Goal: Task Accomplishment & Management: Use online tool/utility

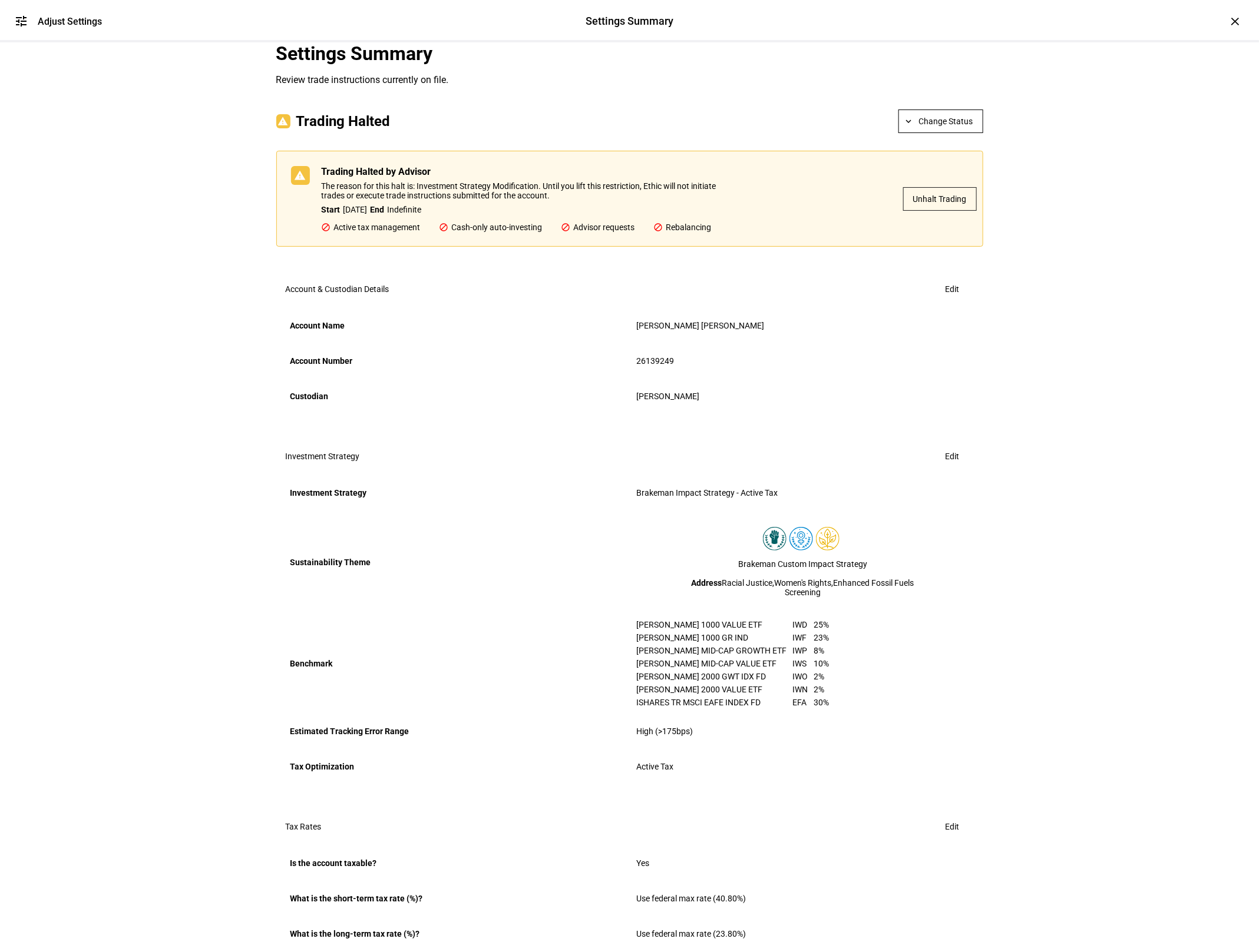
scroll to position [1092, 0]
click at [1234, 25] on div "×" at bounding box center [1235, 21] width 19 height 19
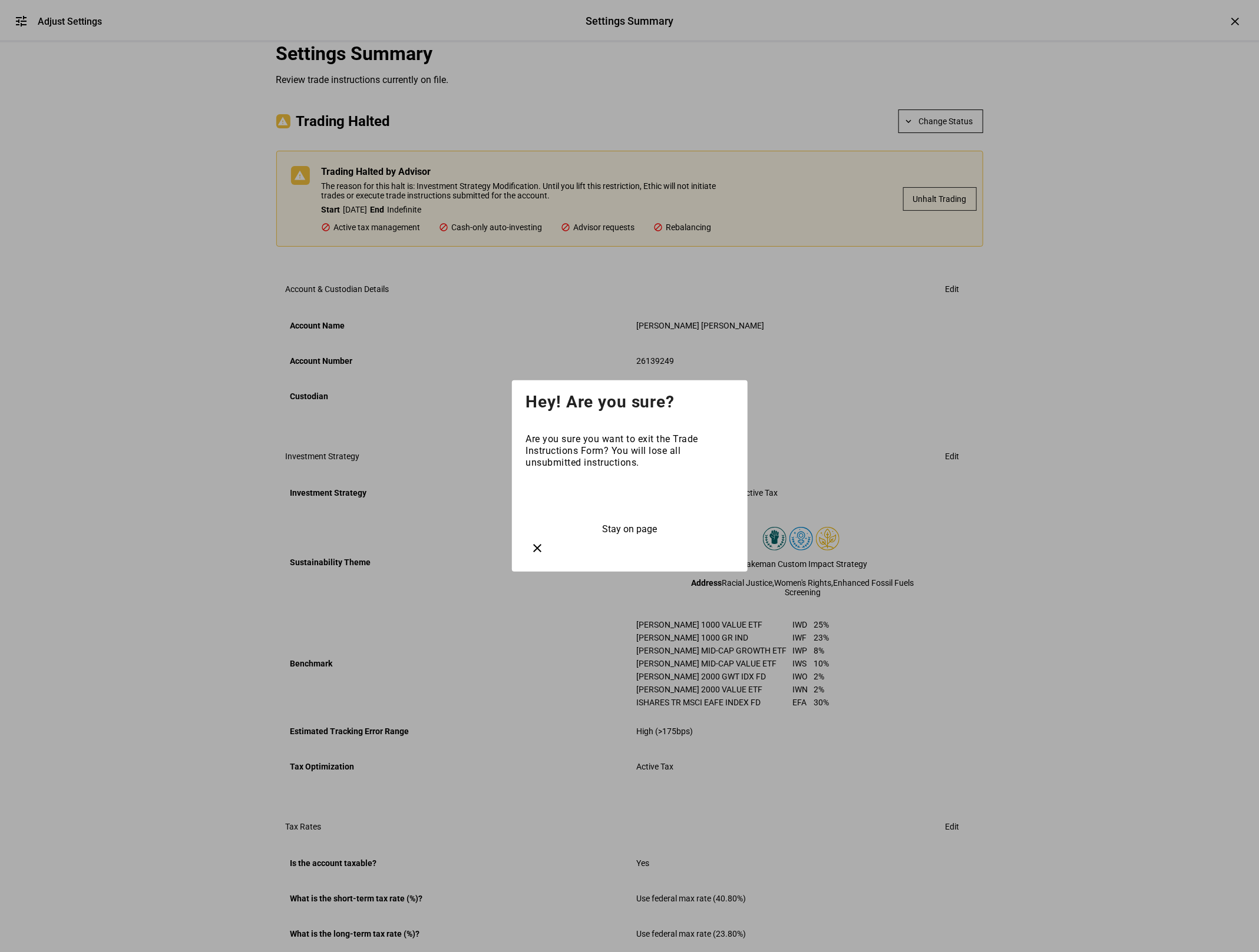
click at [642, 505] on span at bounding box center [630, 499] width 207 height 28
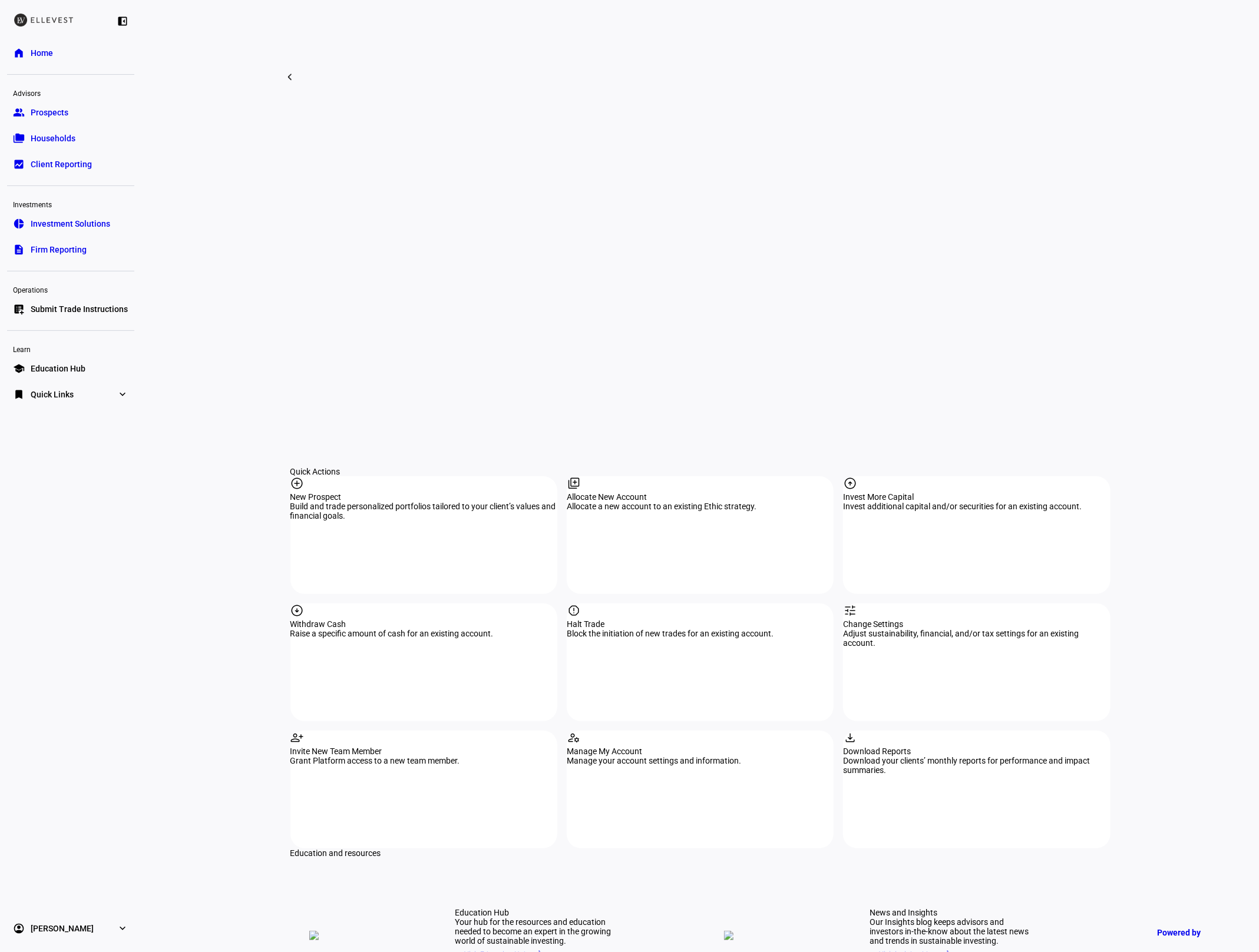
scroll to position [733, 0]
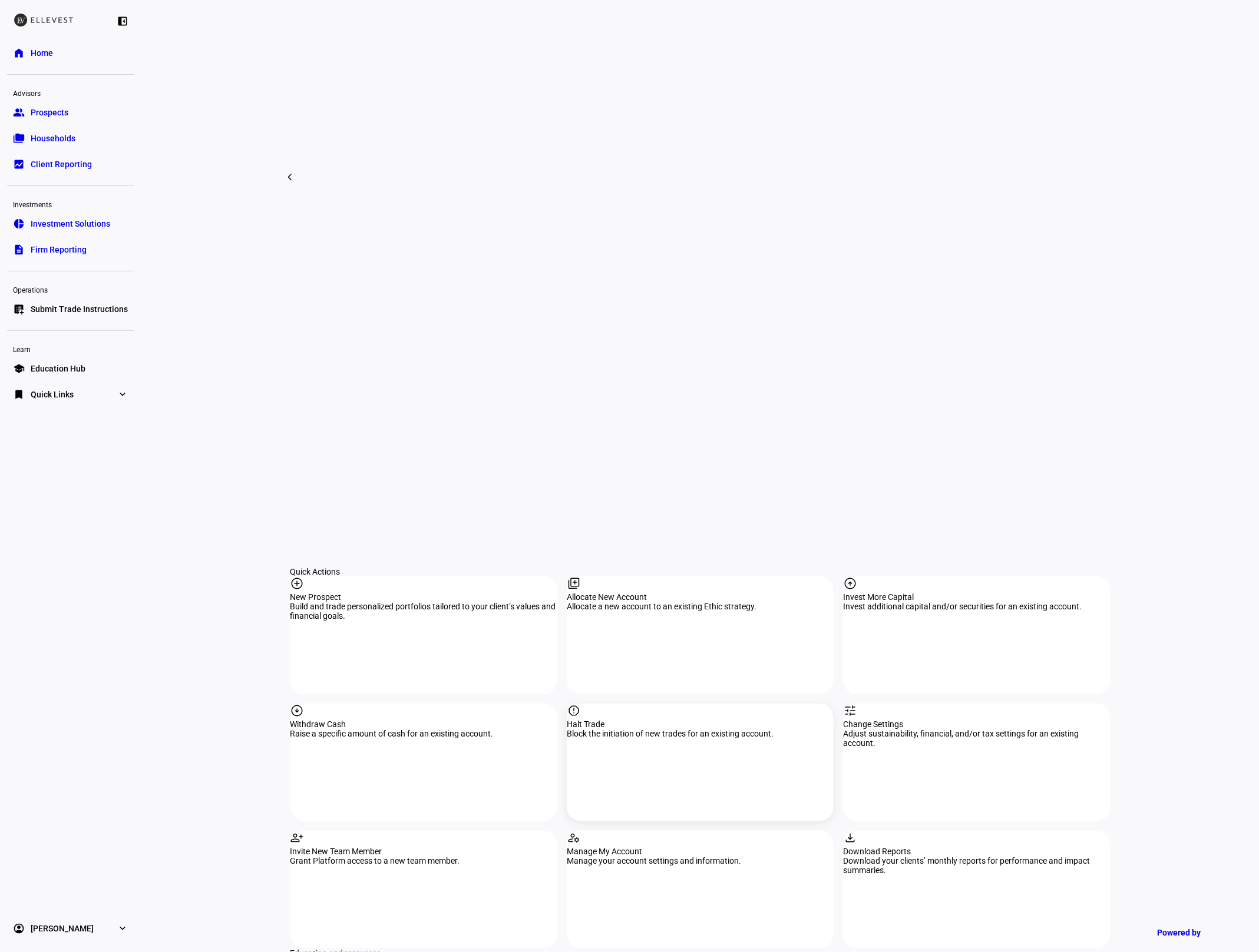
click at [655, 704] on div "report Halt Trade Block the initiation of new trades for an existing account." at bounding box center [700, 762] width 267 height 118
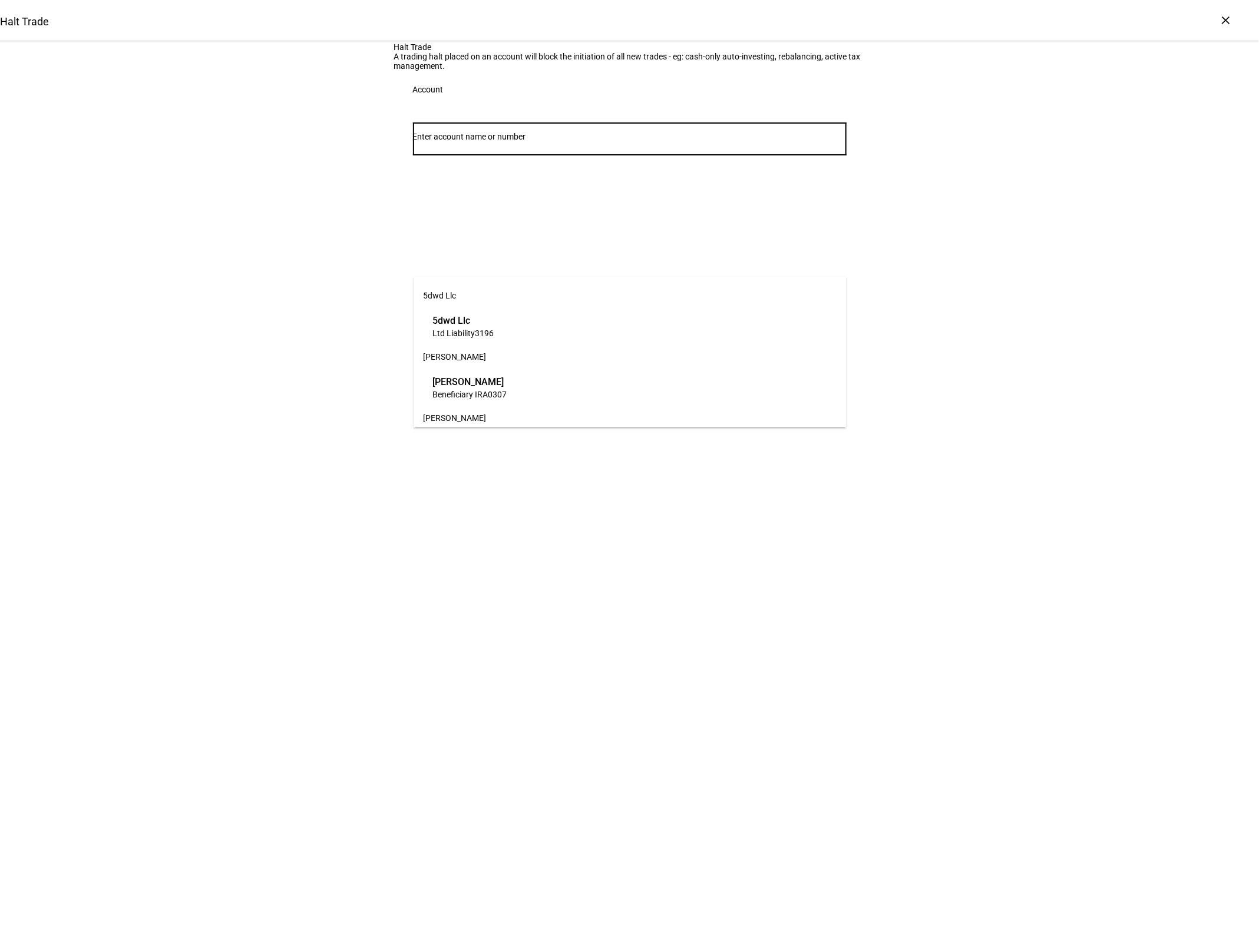
click at [508, 141] on input "Number" at bounding box center [630, 137] width 433 height 9
type input "4355"
click at [516, 316] on span "[PERSON_NAME] [PERSON_NAME] & [PERSON_NAME]" at bounding box center [546, 320] width 227 height 14
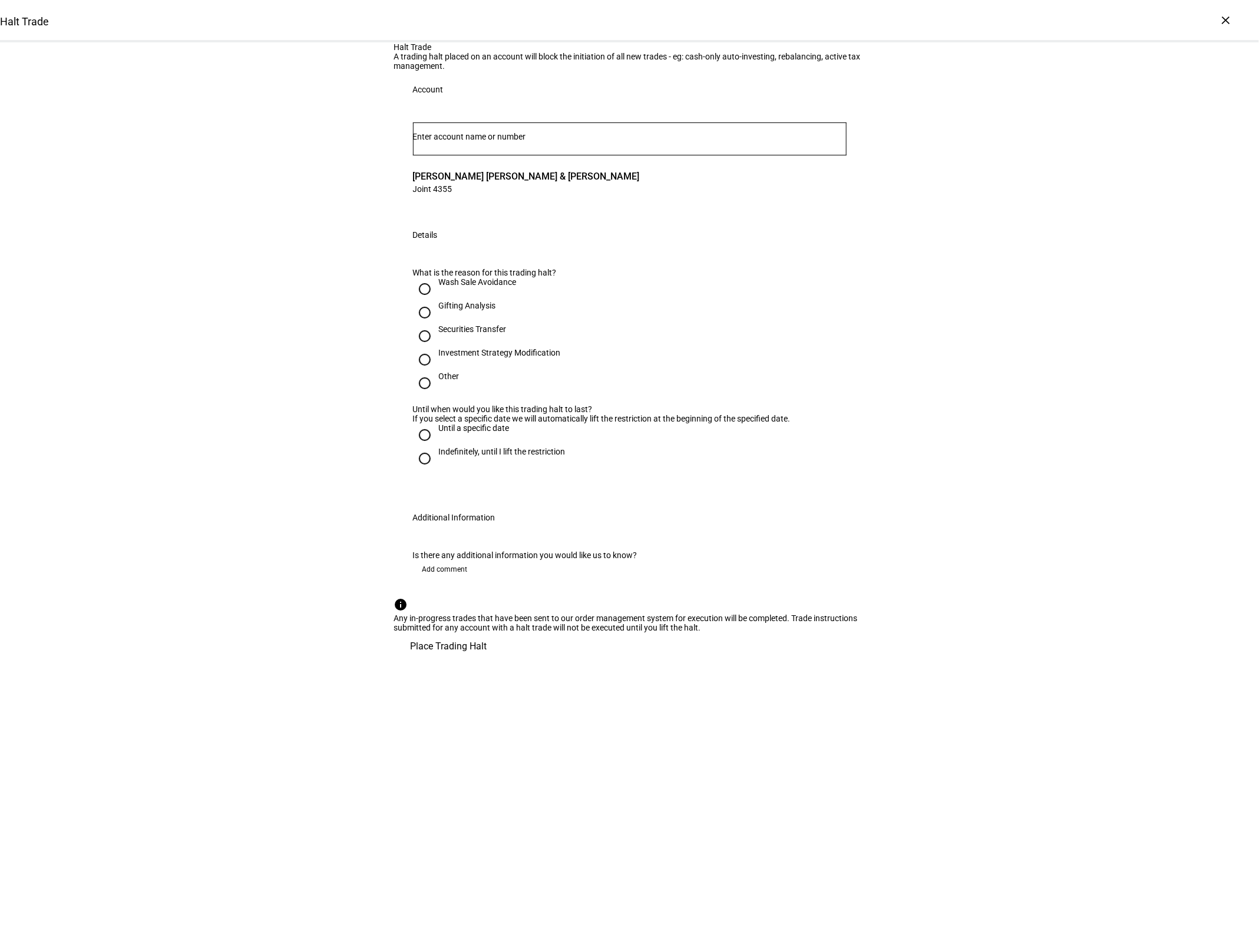
click at [450, 310] on div "Gifting Analysis" at bounding box center [467, 305] width 57 height 9
click at [437, 325] on input "Gifting Analysis" at bounding box center [425, 313] width 24 height 24
radio input "true"
click at [481, 457] on div "Indefinitely, until I lift the restriction" at bounding box center [502, 451] width 127 height 9
click at [437, 471] on input "Indefinitely, until I lift the restriction" at bounding box center [425, 459] width 24 height 24
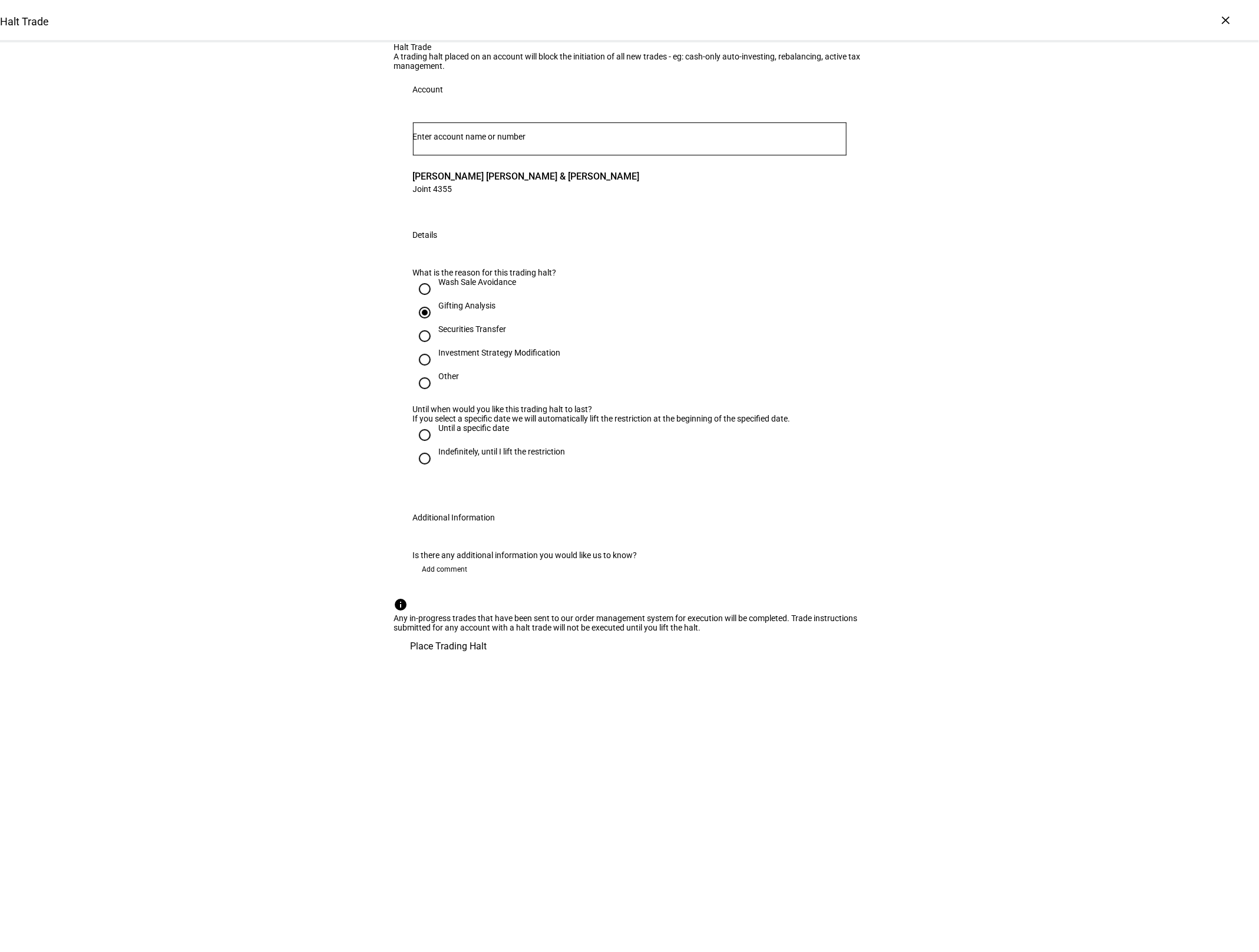
radio input "true"
click at [487, 661] on span "Place Trading Halt" at bounding box center [449, 647] width 77 height 28
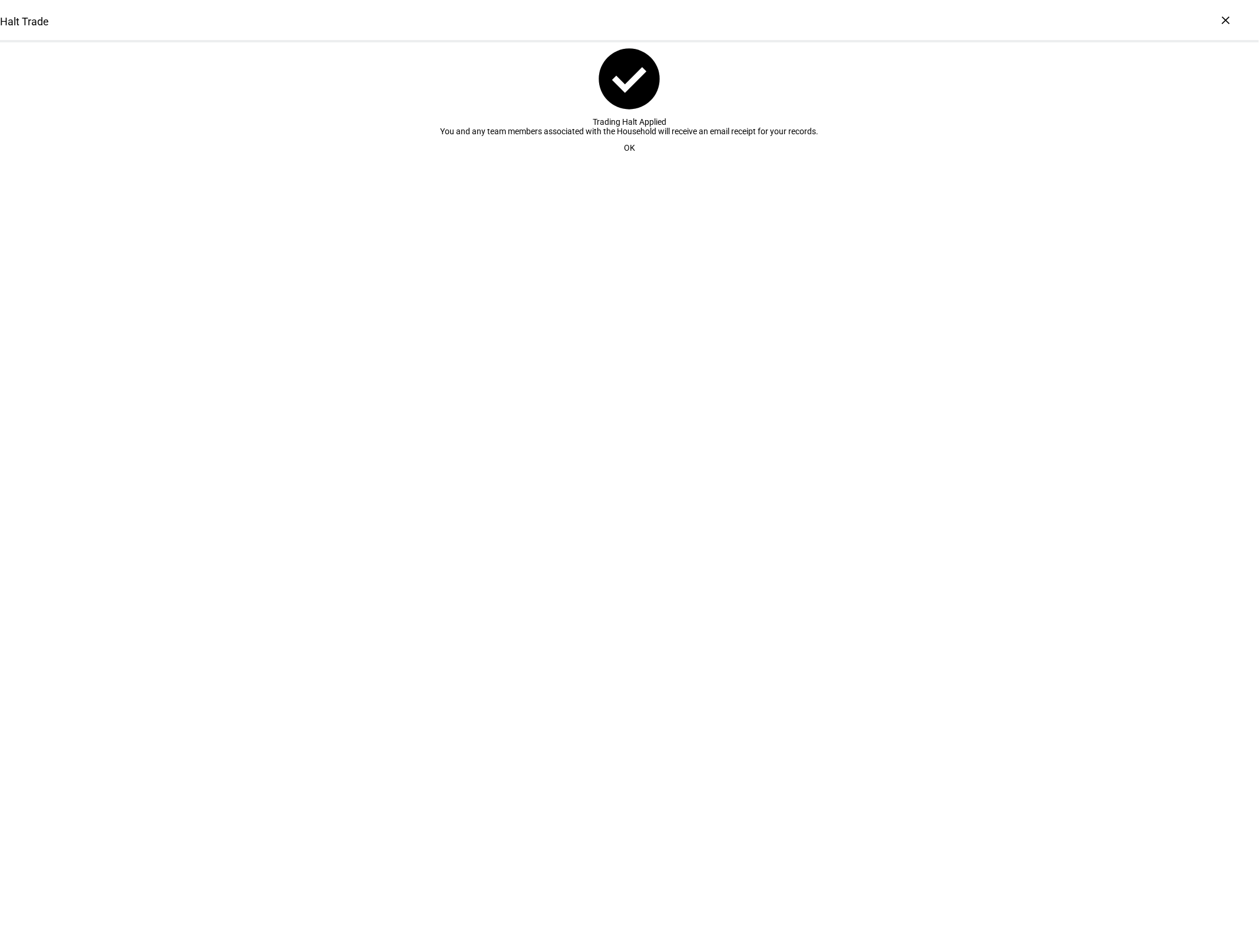
click at [628, 160] on span "OK" at bounding box center [630, 148] width 11 height 24
